Goal: Information Seeking & Learning: Find specific fact

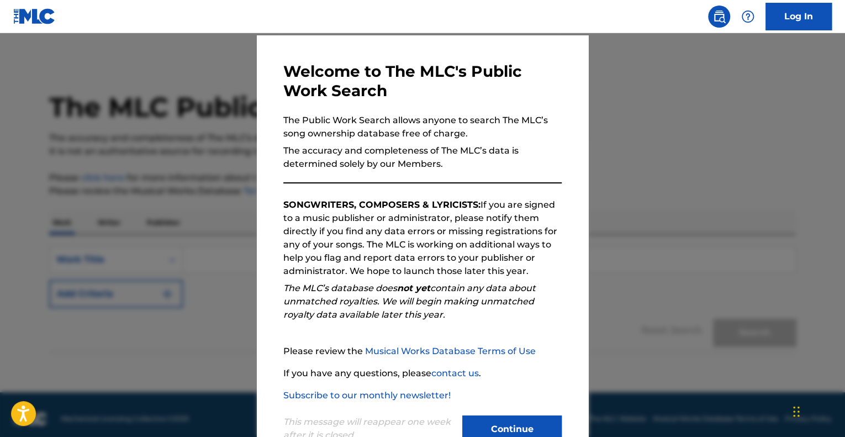
scroll to position [68, 0]
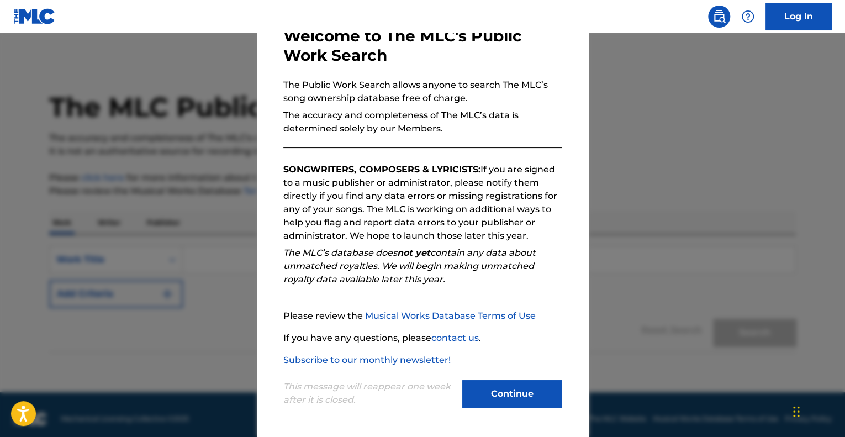
click at [516, 384] on button "Continue" at bounding box center [511, 394] width 99 height 28
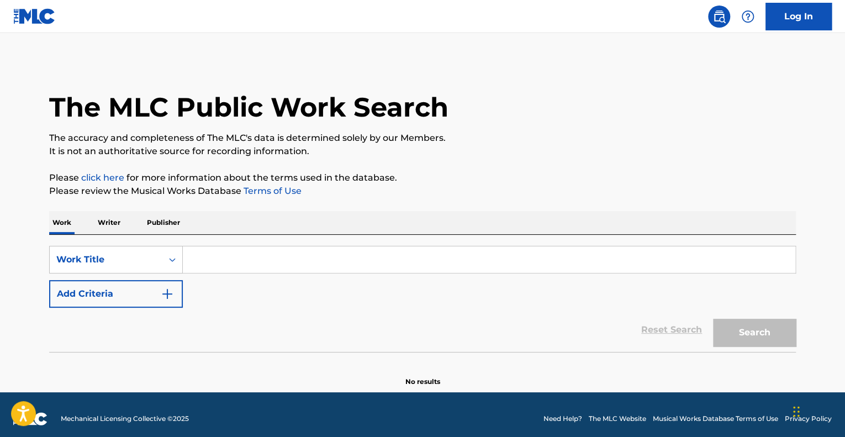
click at [329, 269] on input "Search Form" at bounding box center [489, 259] width 612 height 27
paste input "Bad Apple"
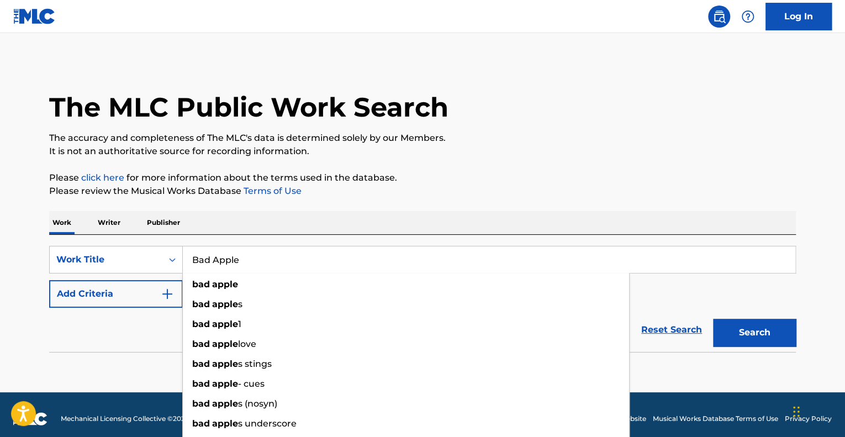
type input "Bad Apple"
click at [770, 340] on button "Search" at bounding box center [754, 333] width 83 height 28
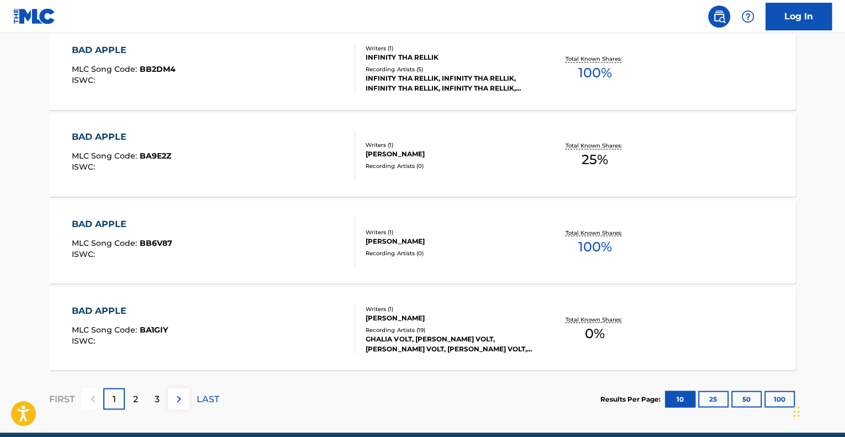
scroll to position [915, 0]
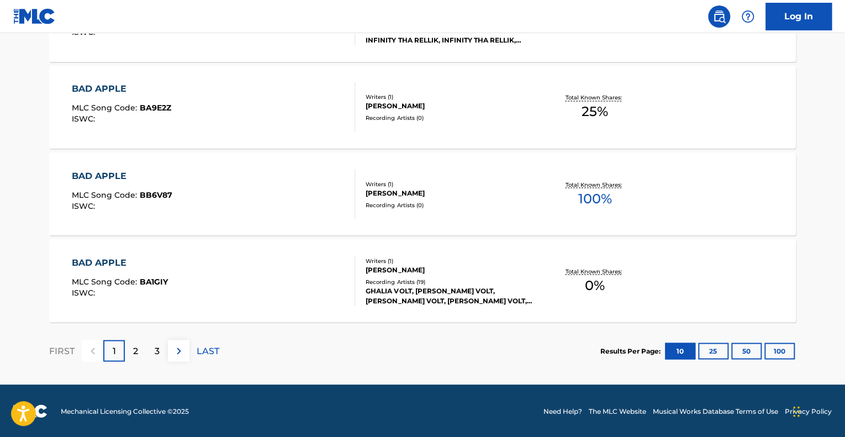
click at [787, 356] on button "100" at bounding box center [779, 350] width 30 height 17
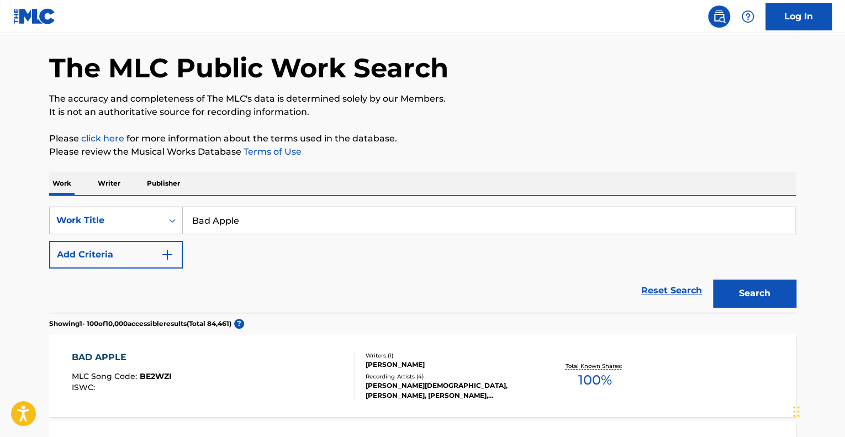
scroll to position [0, 0]
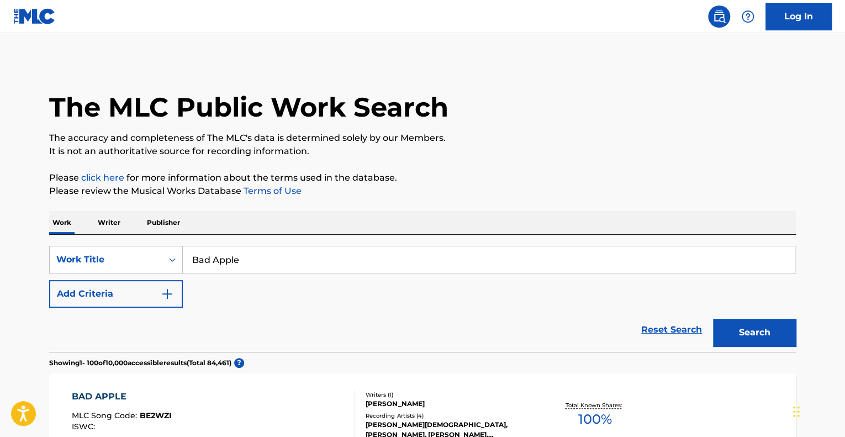
click at [585, 119] on div "The MLC Public Work Search" at bounding box center [422, 101] width 747 height 81
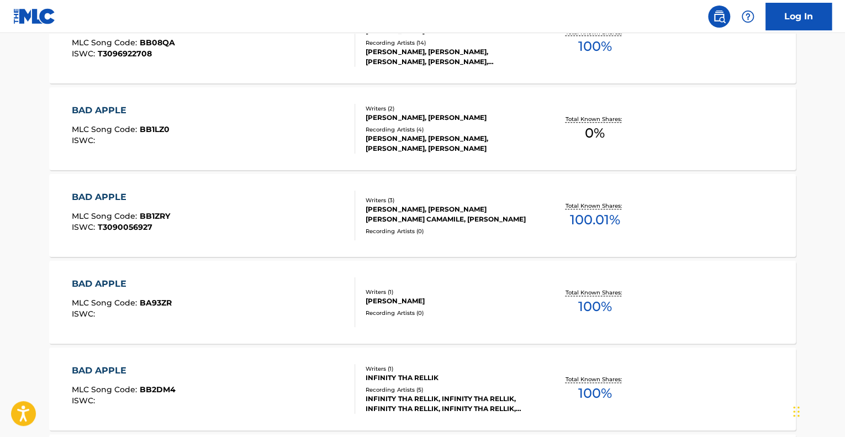
click at [487, 215] on div "[PERSON_NAME], [PERSON_NAME] [PERSON_NAME] CAMAMILE, [PERSON_NAME]" at bounding box center [449, 214] width 167 height 20
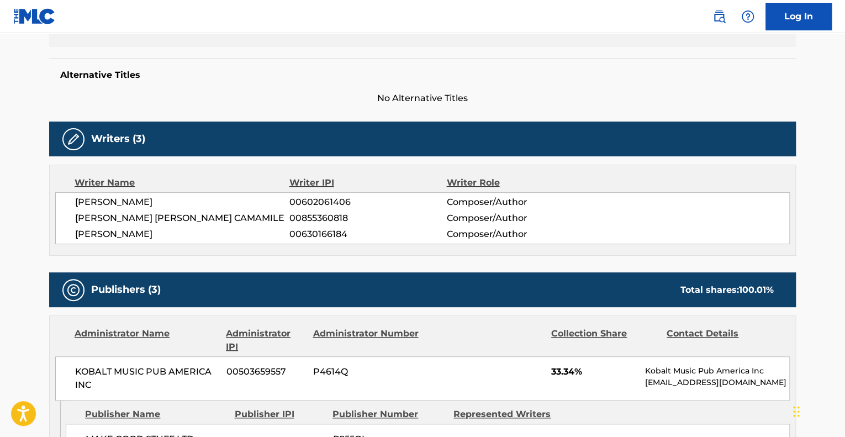
scroll to position [276, 0]
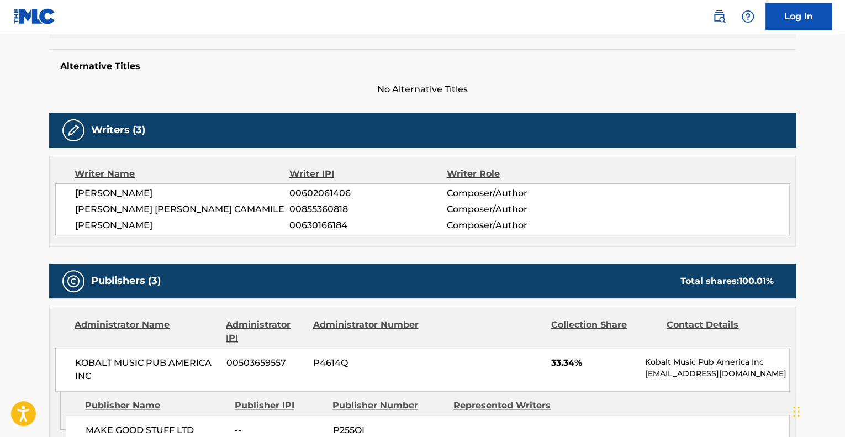
click at [287, 31] on nav "Log In" at bounding box center [422, 16] width 845 height 33
click at [318, 48] on div "Work Detail Member Work Identifier -- MLC Song Code BB1ZRY ISWC T3090056927 Dur…" at bounding box center [422, 8] width 747 height 176
